Goal: Task Accomplishment & Management: Manage account settings

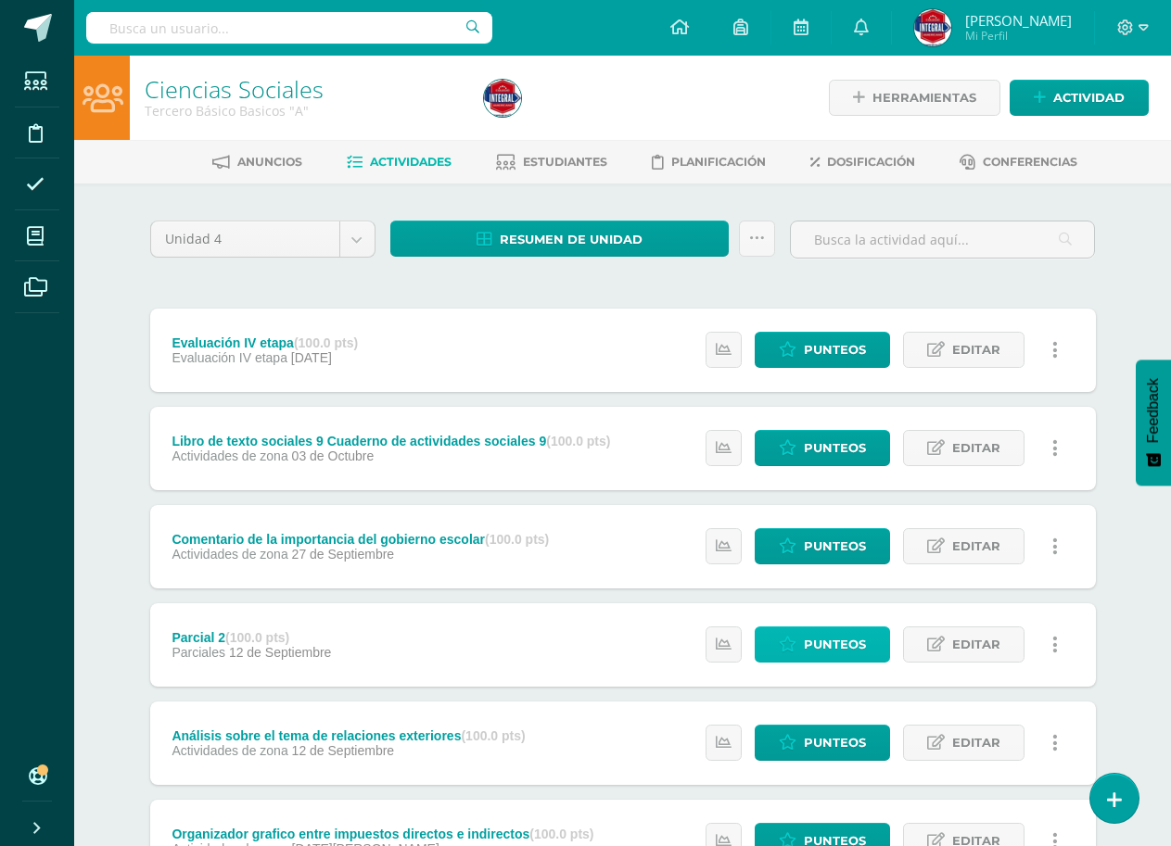
click at [846, 649] on span "Punteos" at bounding box center [835, 645] width 62 height 34
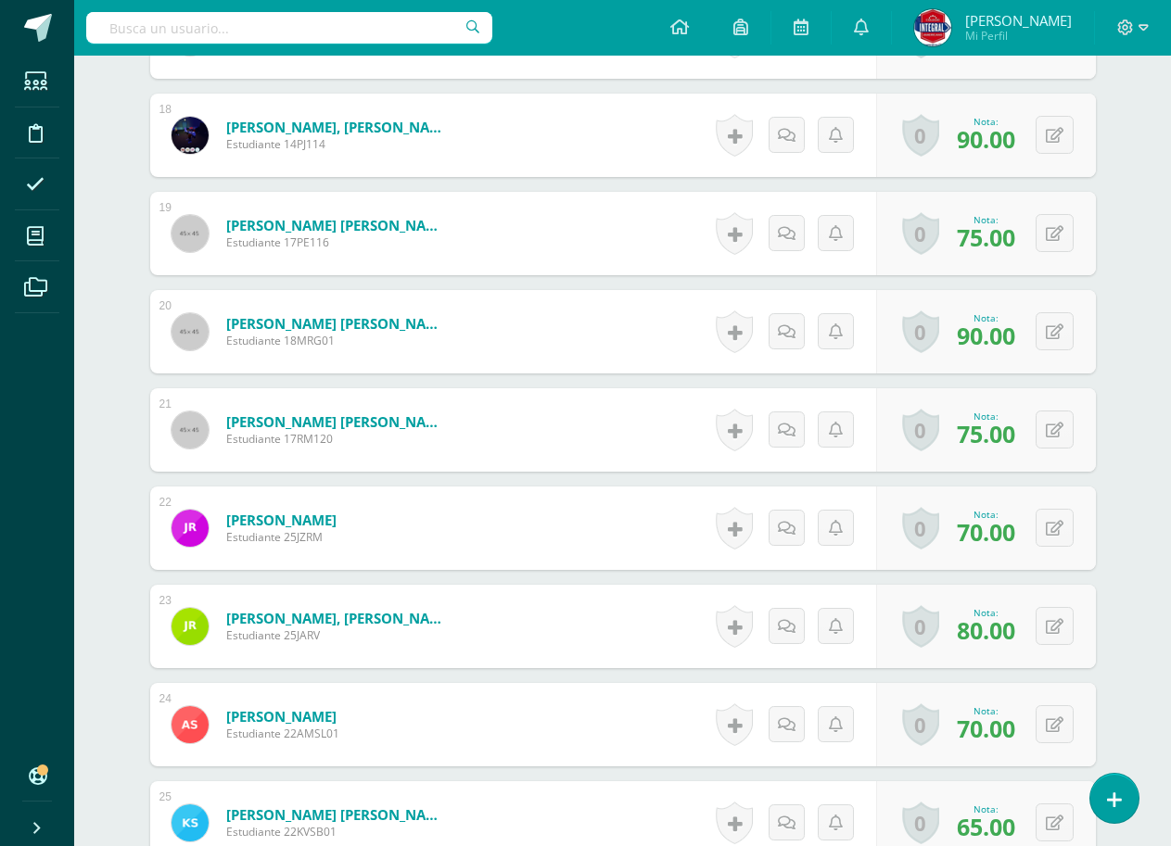
scroll to position [2320, 0]
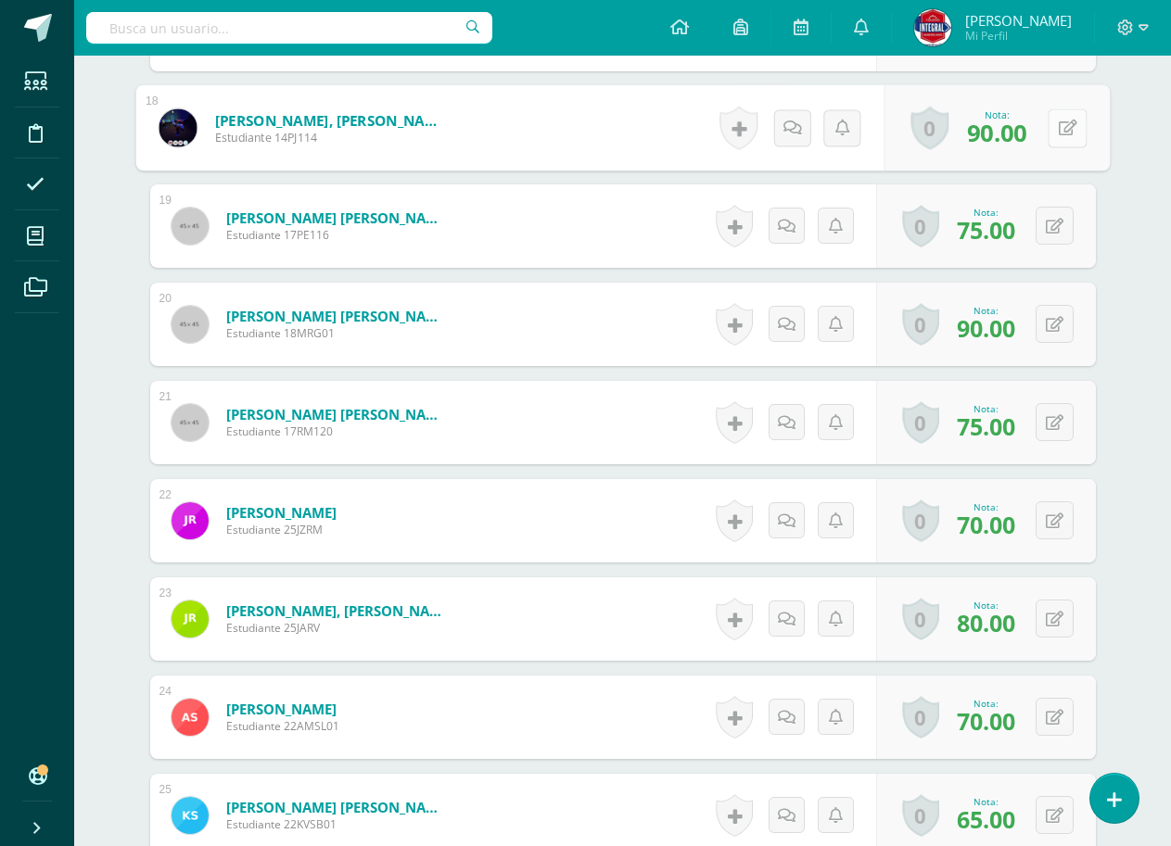
click at [1062, 139] on button at bounding box center [1067, 127] width 39 height 39
click at [1028, 124] on link at bounding box center [1017, 134] width 37 height 37
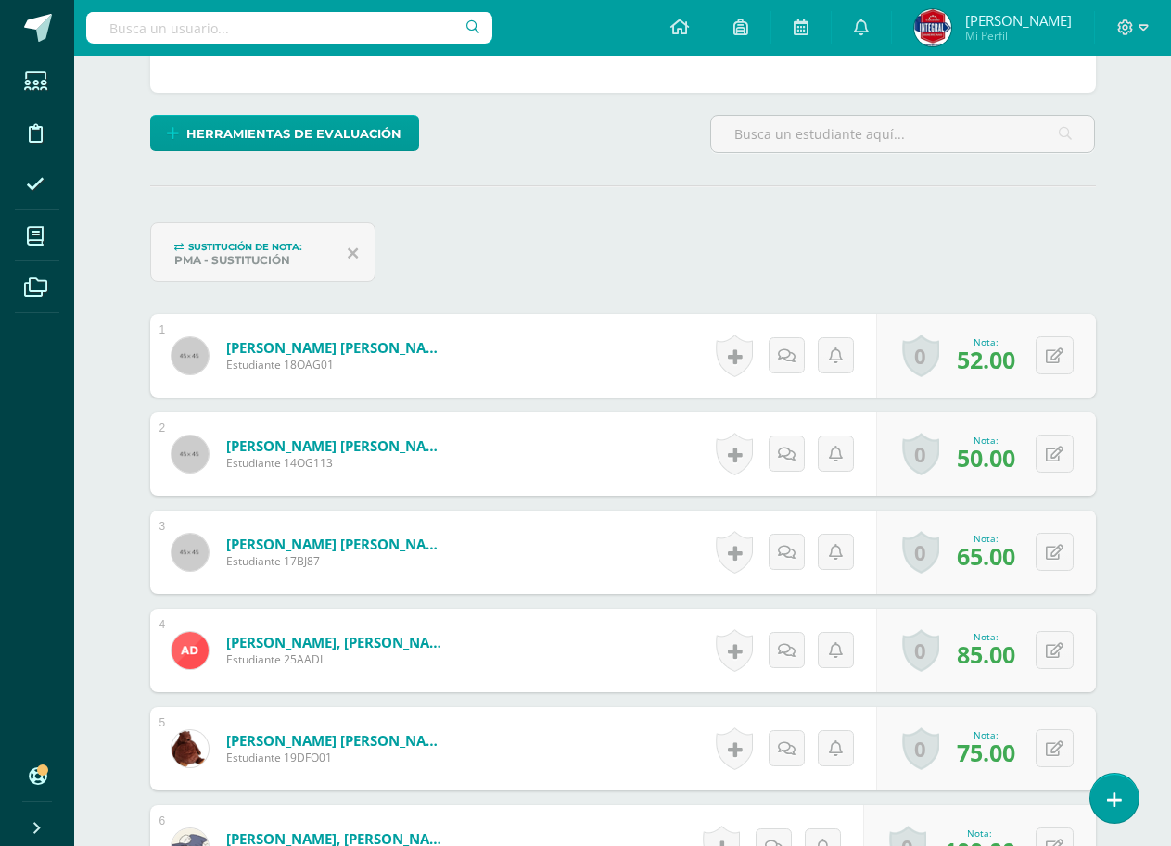
scroll to position [0, 0]
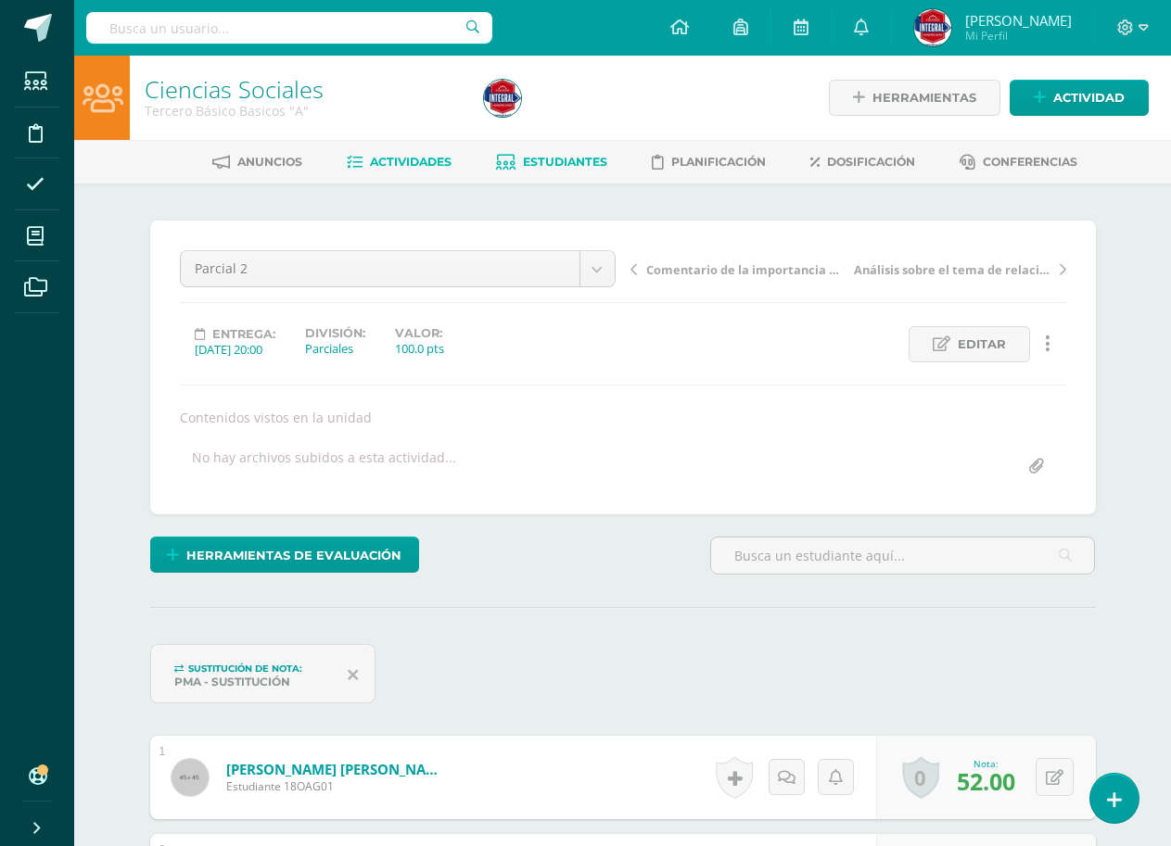
click at [582, 163] on span "Estudiantes" at bounding box center [565, 162] width 84 height 14
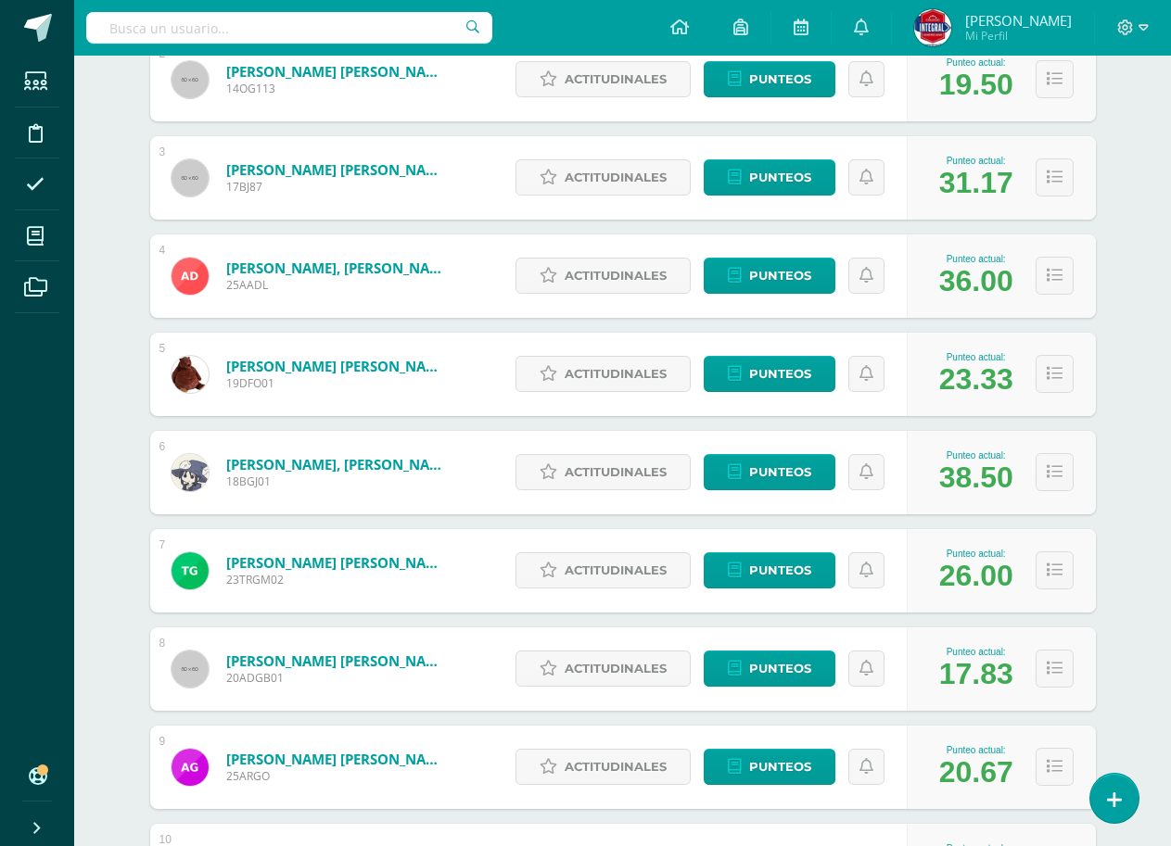
scroll to position [927, 0]
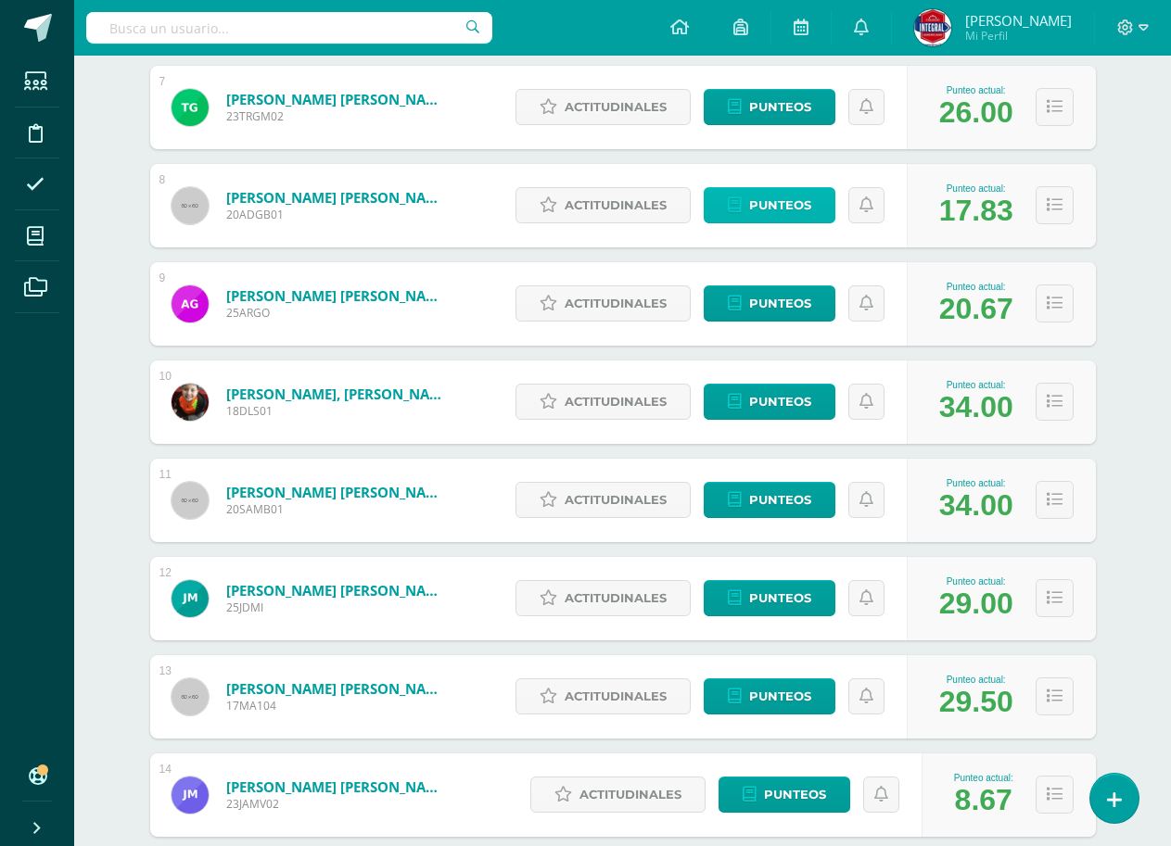
click at [773, 206] on span "Punteos" at bounding box center [780, 205] width 62 height 34
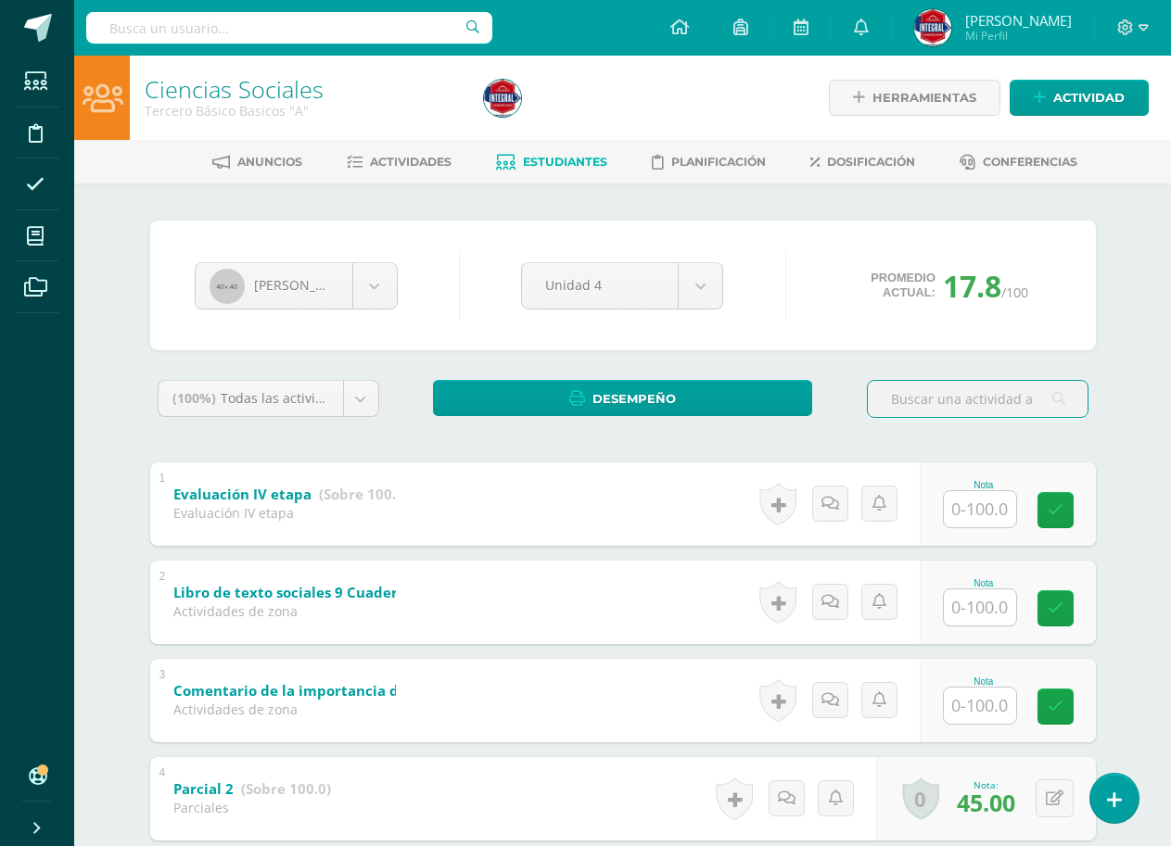
click at [574, 163] on span "Estudiantes" at bounding box center [565, 162] width 84 height 14
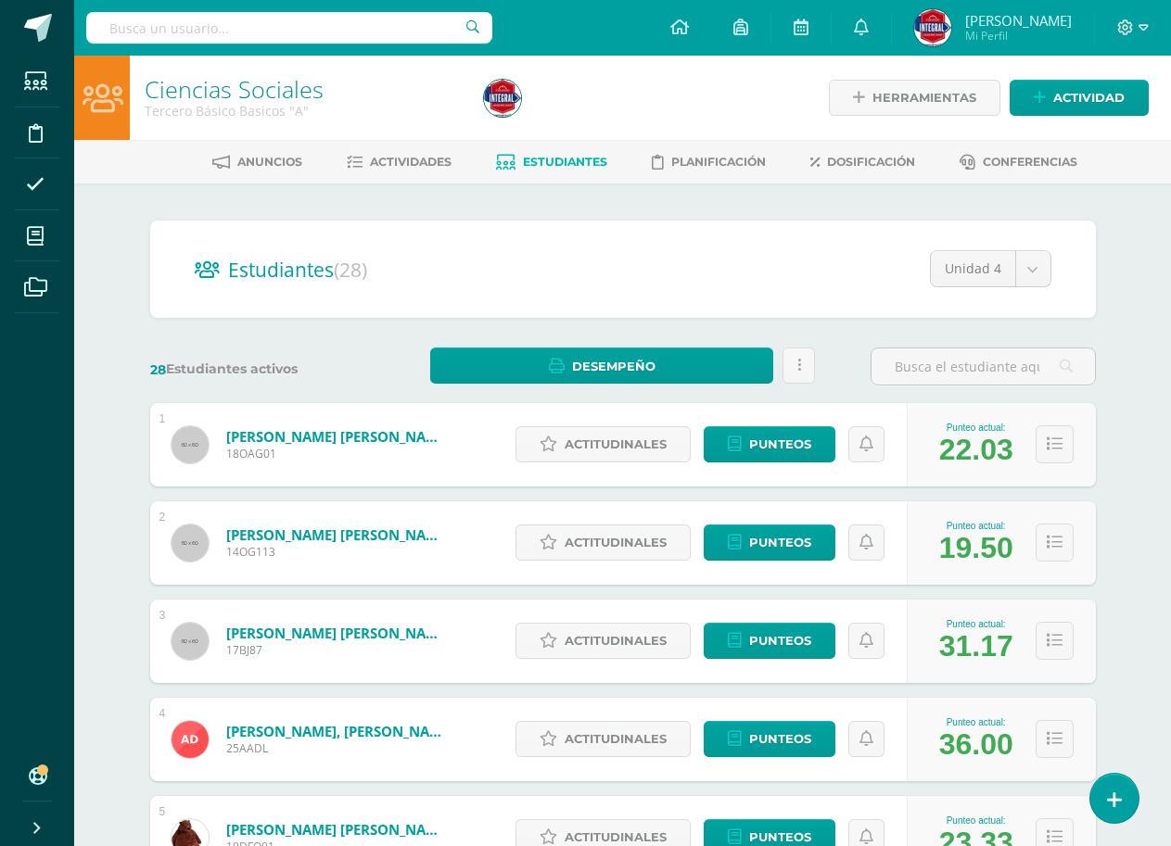
scroll to position [93, 0]
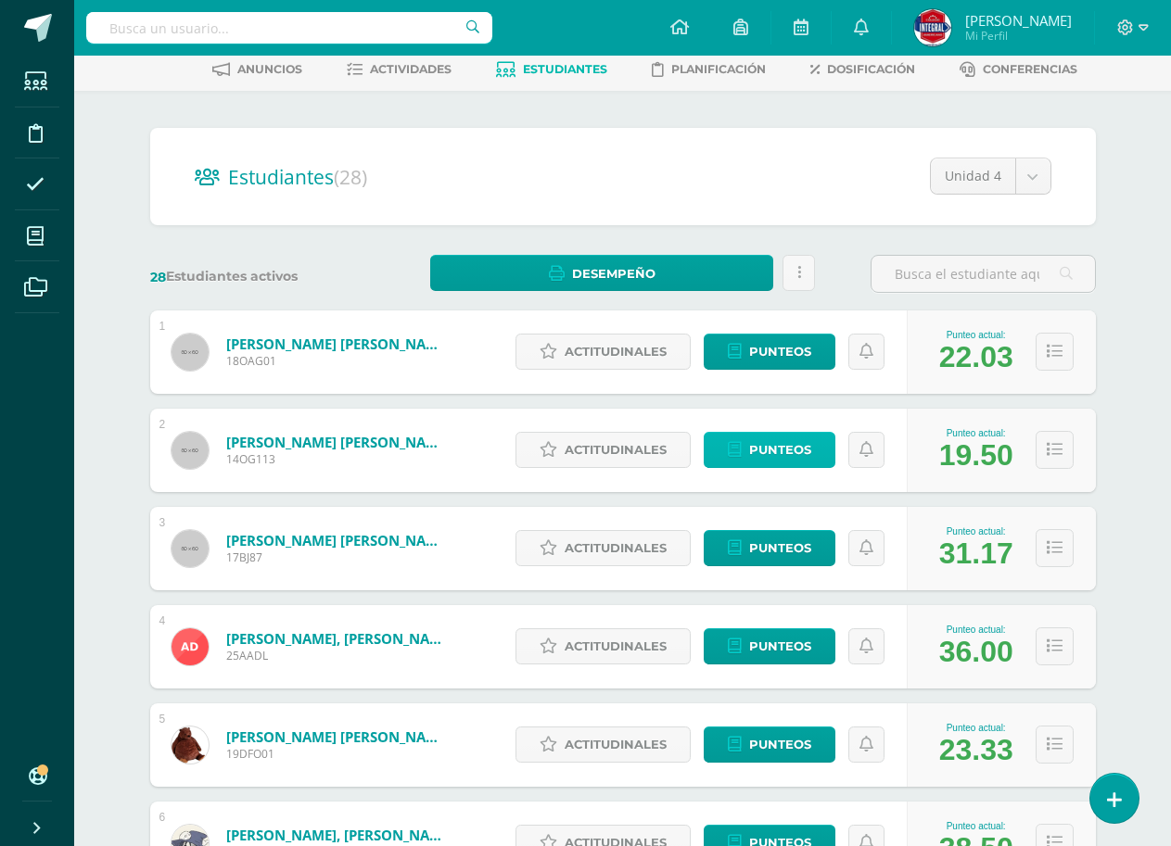
click at [793, 454] on span "Punteos" at bounding box center [780, 450] width 62 height 34
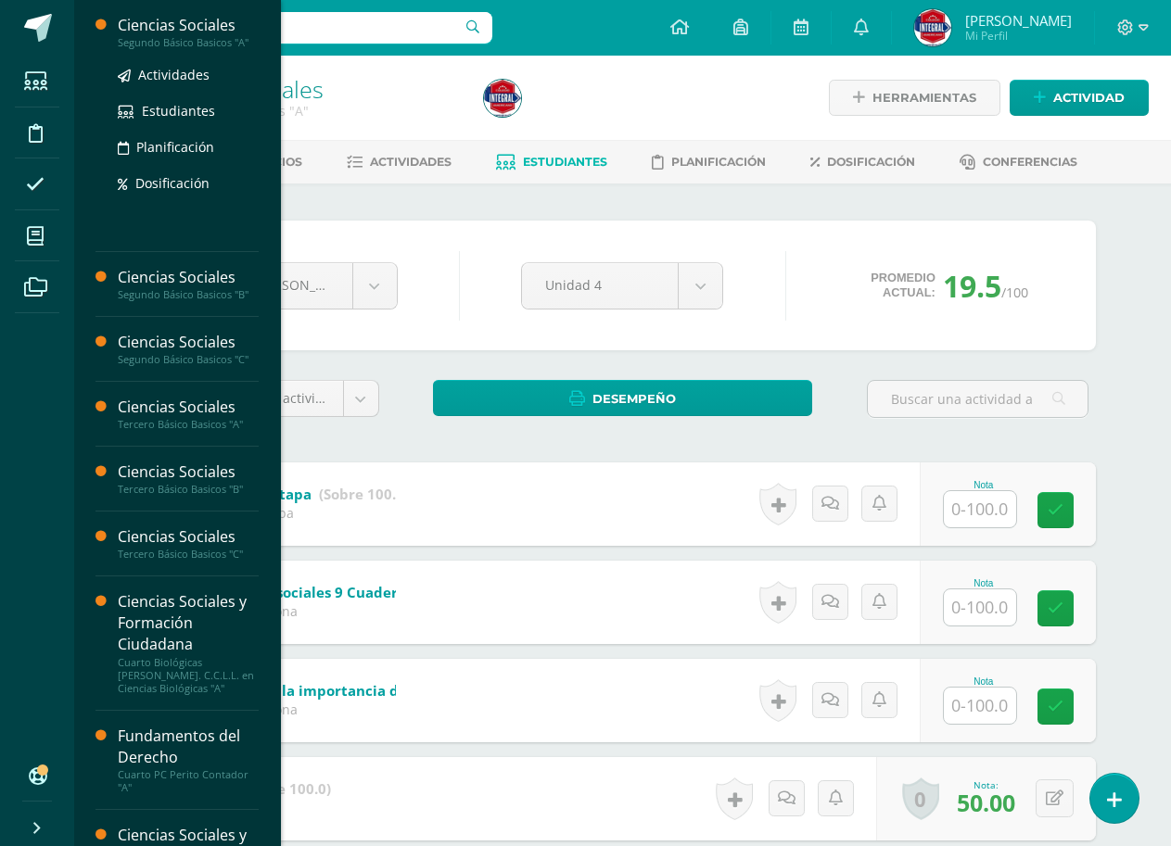
click at [197, 16] on div "Ciencias Sociales" at bounding box center [188, 25] width 141 height 21
